Goal: Task Accomplishment & Management: Use online tool/utility

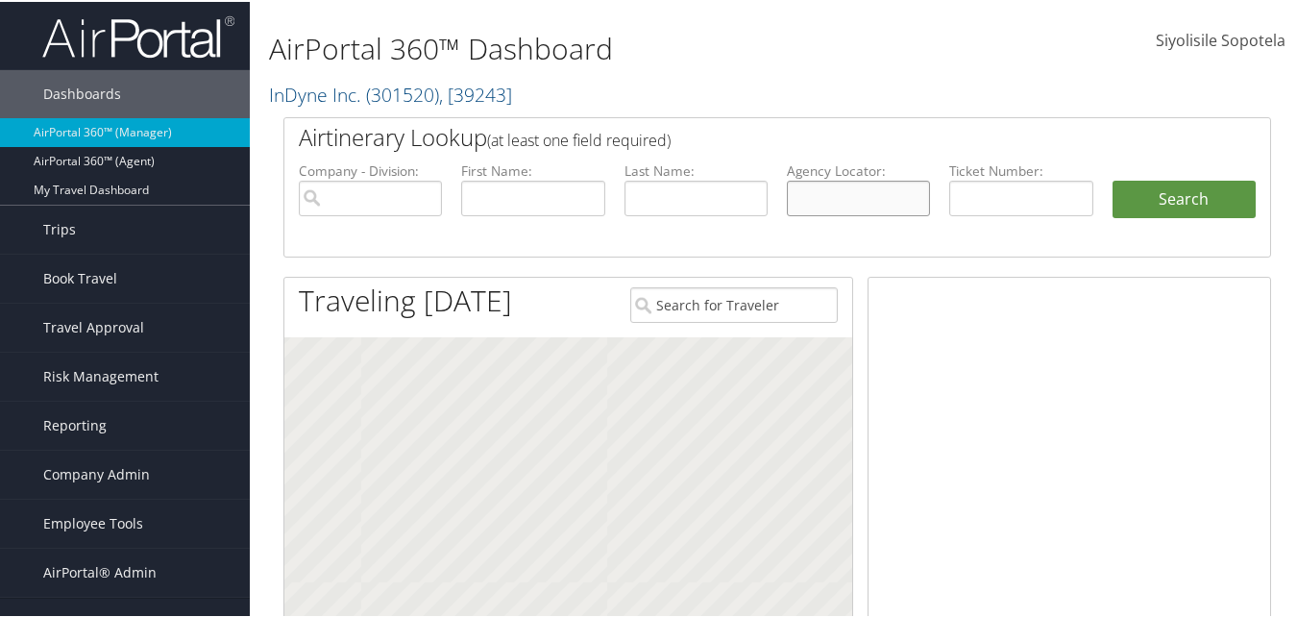
click at [827, 199] on input "text" at bounding box center [858, 197] width 143 height 36
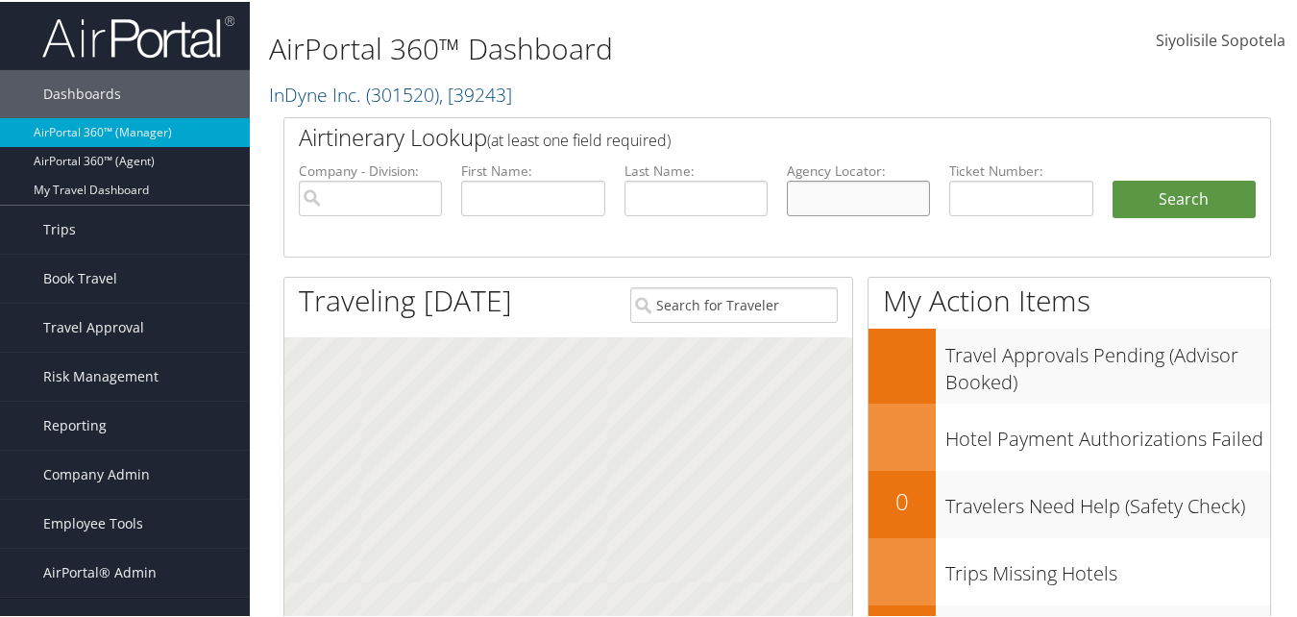
paste input "DOMKWO"
type input "DOMKWO"
click at [1113, 179] on button "Search" at bounding box center [1184, 198] width 143 height 38
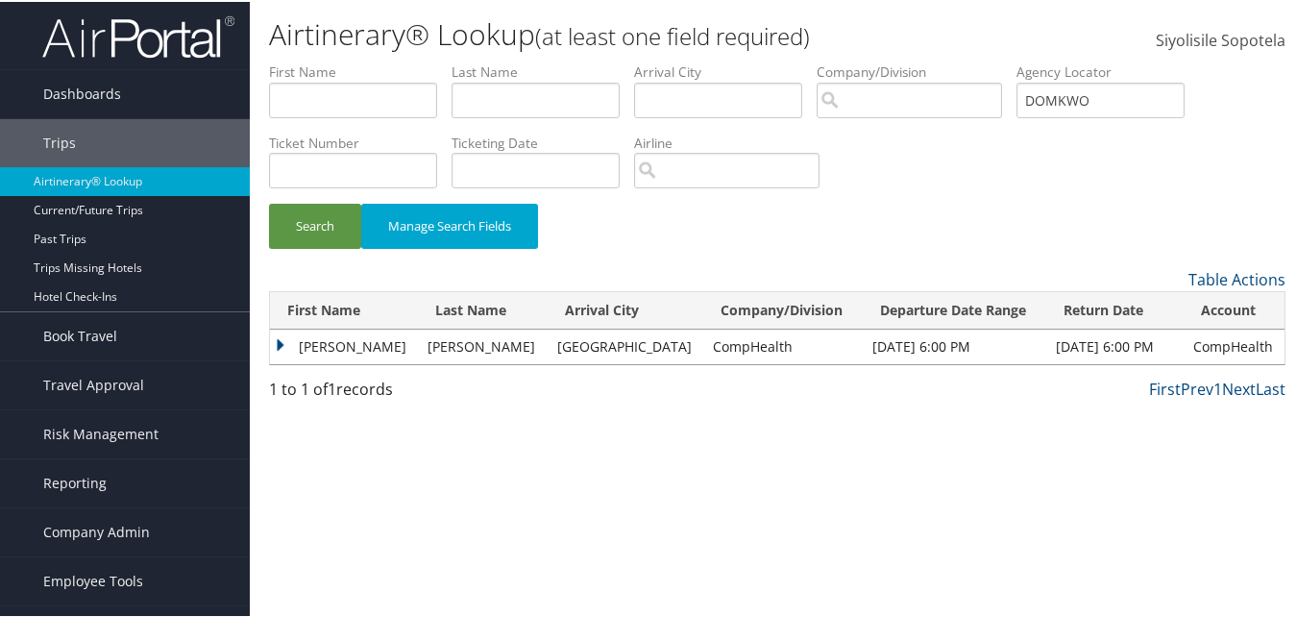
click at [303, 343] on td "Clinton" at bounding box center [344, 345] width 148 height 35
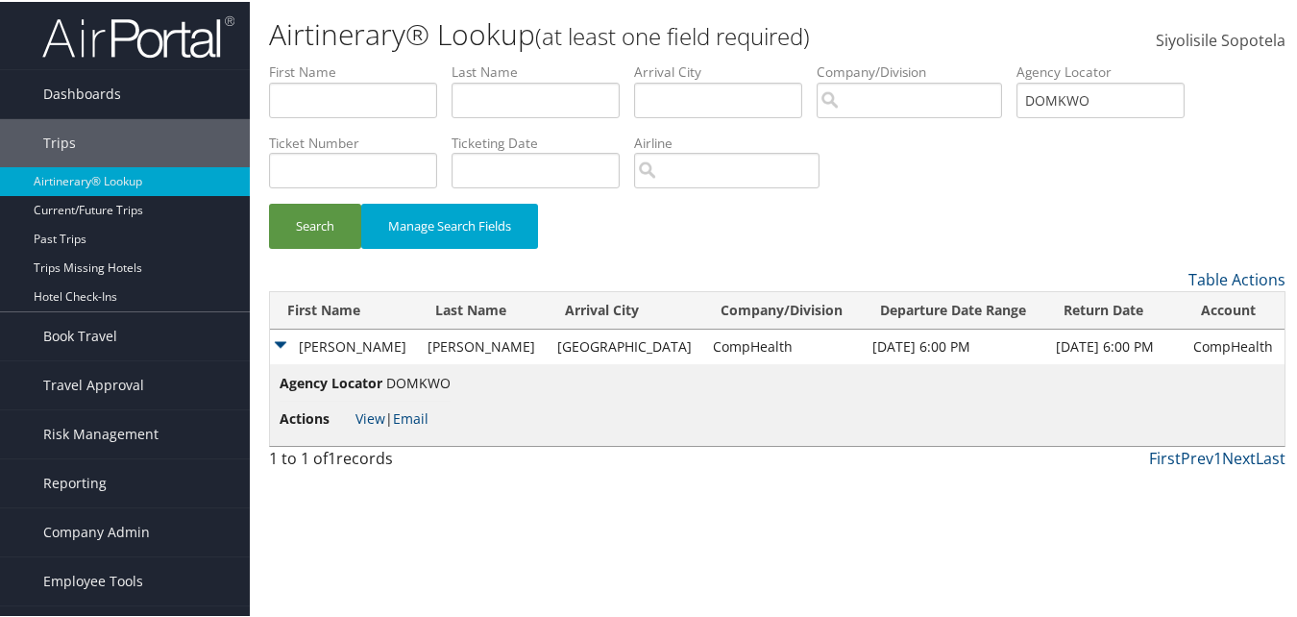
click at [400, 382] on span "DOMKWO" at bounding box center [418, 381] width 64 height 18
click at [368, 411] on link "View" at bounding box center [371, 416] width 30 height 18
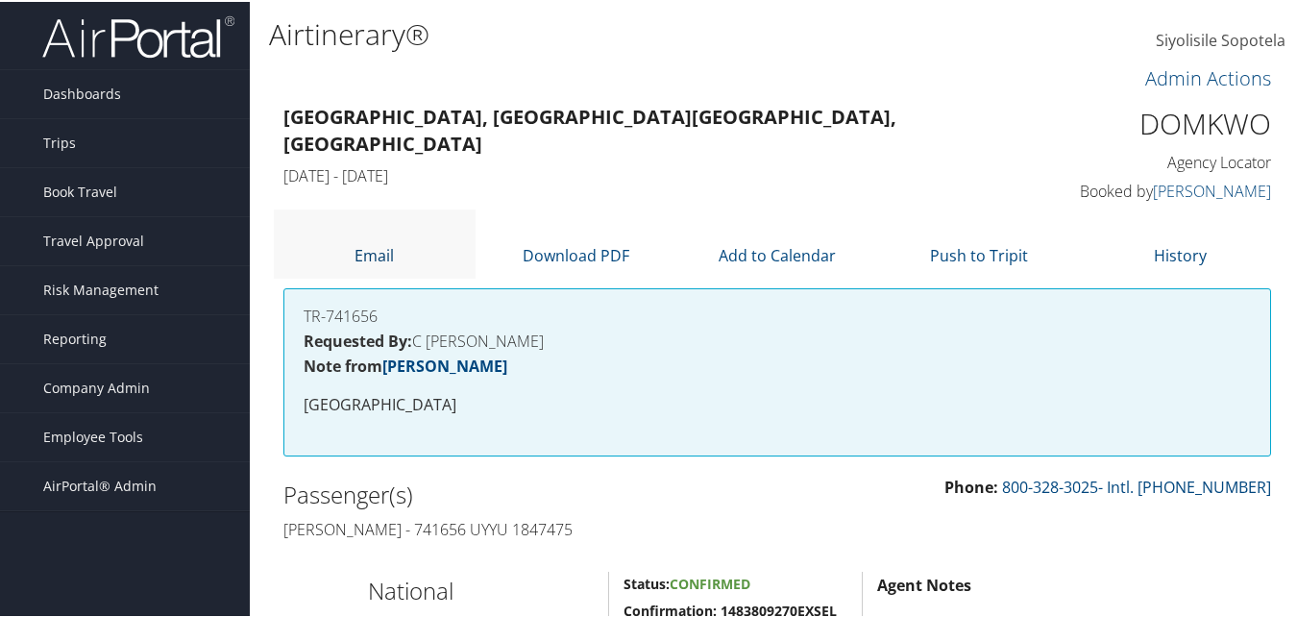
click at [371, 253] on link "Email" at bounding box center [374, 253] width 39 height 21
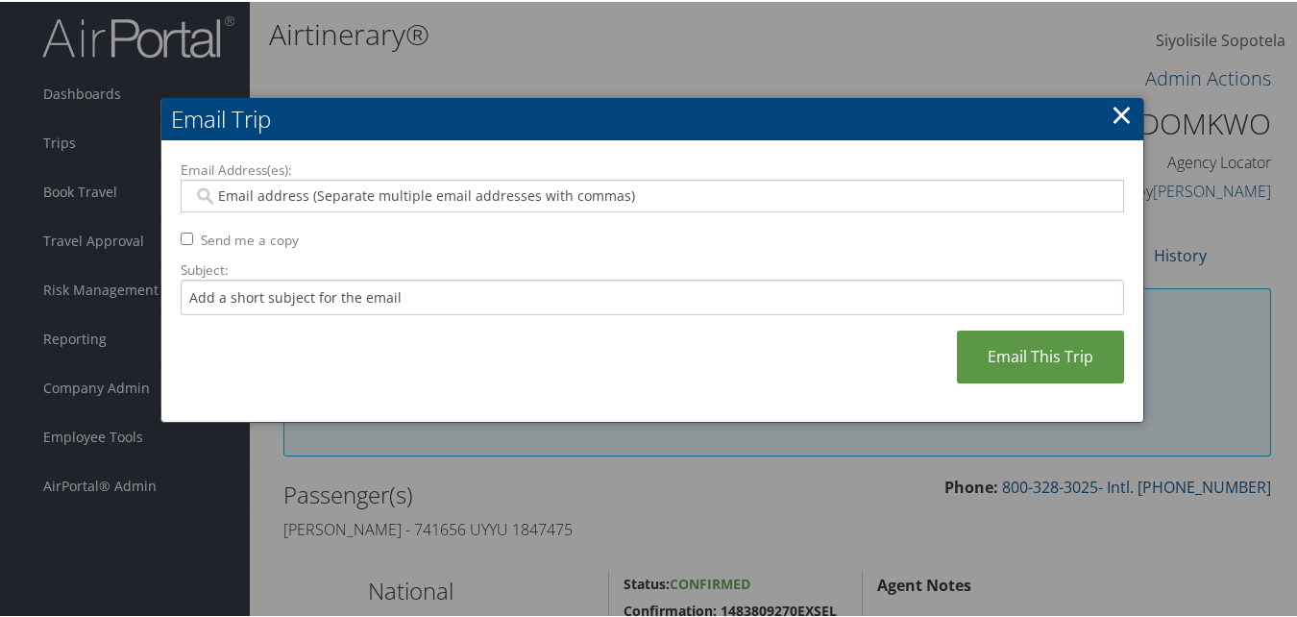
click at [265, 198] on input "Email Address(es):" at bounding box center [652, 194] width 918 height 19
paste input "CLINTON.BROWNELL.DEERING@GMAI L.COM"
type input "CLINTON.BROWNELL.DEERING@GMAI L.COM"
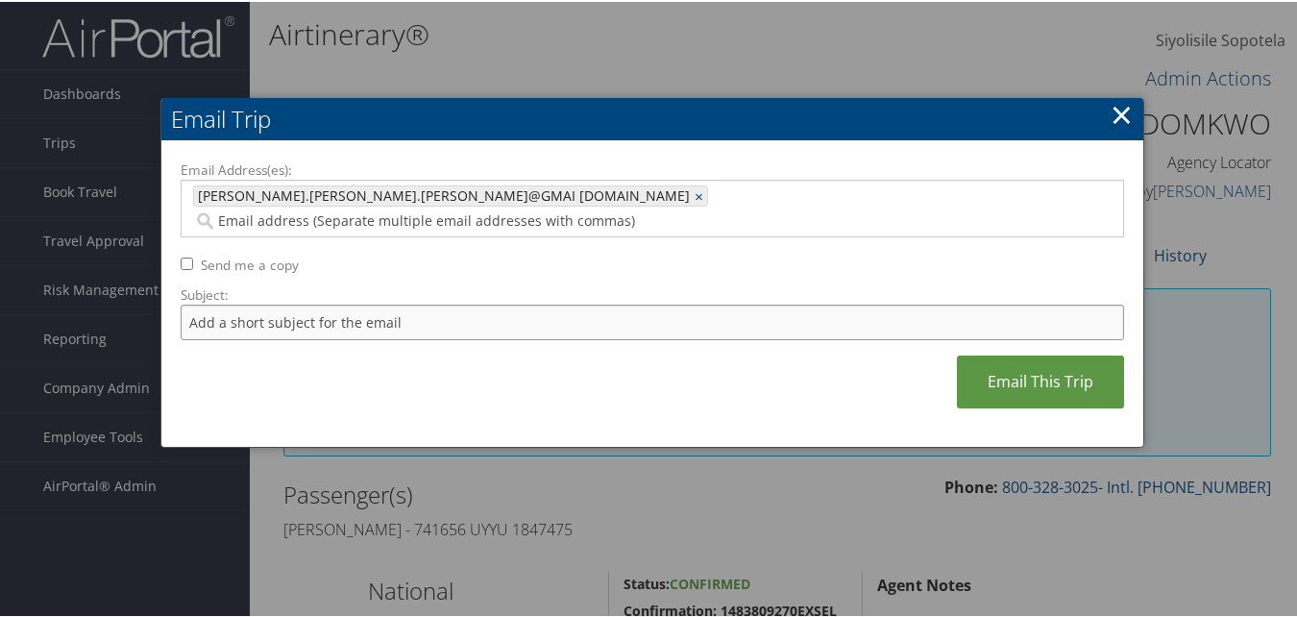
click at [432, 303] on input "Subject:" at bounding box center [653, 321] width 944 height 36
click at [1116, 115] on link "×" at bounding box center [1122, 112] width 22 height 38
